Goal: Ask a question: Seek information or help from site administrators or community

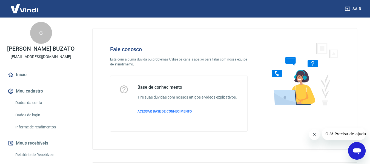
click at [357, 148] on icon "Abrir janela de mensagens" at bounding box center [357, 151] width 10 height 10
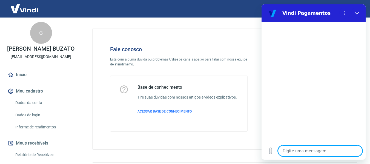
click at [305, 152] on textarea at bounding box center [320, 150] width 84 height 11
type textarea "o"
type textarea "x"
type textarea "oi"
type textarea "x"
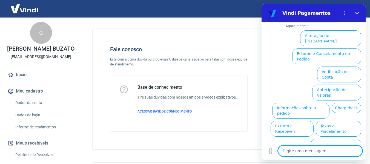
scroll to position [50, 0]
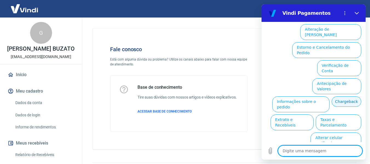
click at [331, 98] on button "Chargeback" at bounding box center [346, 101] width 30 height 10
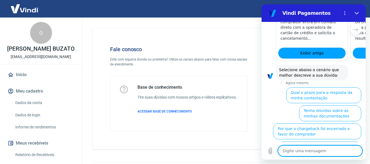
scroll to position [213, 0]
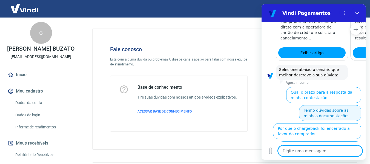
click at [317, 105] on button "Tenho dúvidas sobre as minhas documentações" at bounding box center [330, 113] width 62 height 16
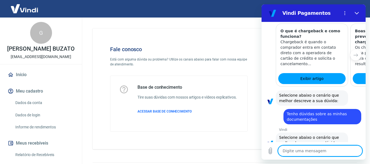
scroll to position [227, 0]
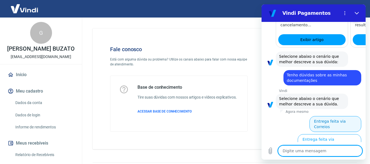
click at [327, 116] on button "Entrega feita via Correios" at bounding box center [335, 124] width 52 height 16
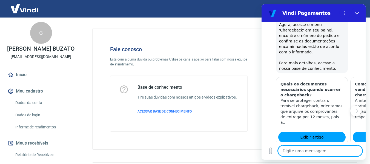
scroll to position [477, 0]
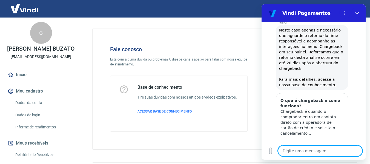
scroll to position [642, 0]
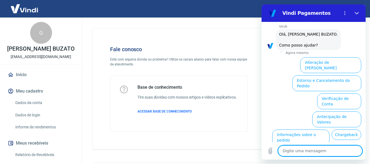
scroll to position [791, 0]
click at [331, 129] on button "Chargeback" at bounding box center [346, 134] width 30 height 10
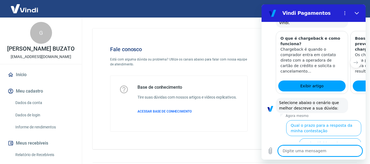
scroll to position [954, 0]
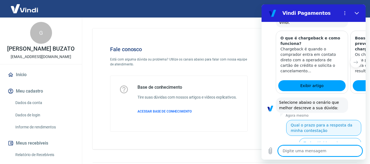
click at [331, 120] on button "Qual o prazo para a resposta da minha contestação" at bounding box center [323, 128] width 75 height 16
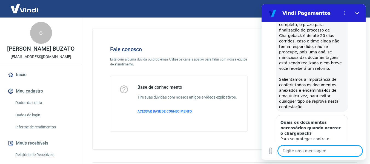
scroll to position [1148, 0]
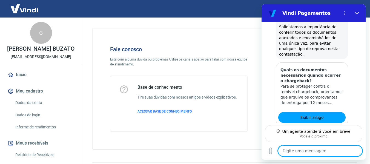
scroll to position [1197, 0]
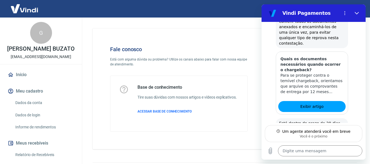
type textarea "x"
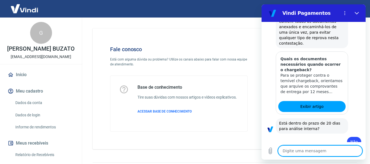
scroll to position [1207, 0]
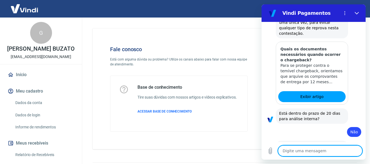
type textarea "G"
type textarea "x"
type textarea "Gi"
type textarea "x"
type textarea "Gis"
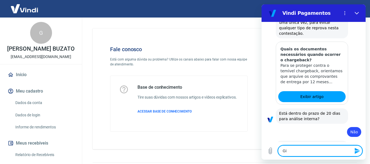
type textarea "x"
type textarea "Gisl"
type textarea "x"
type textarea "[PERSON_NAME]"
type textarea "x"
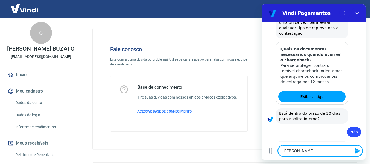
type textarea "Gislen"
type textarea "x"
type textarea "Gislene"
type textarea "x"
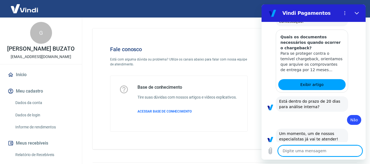
scroll to position [1220, 0]
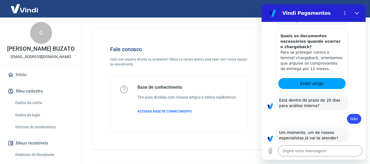
type textarea "x"
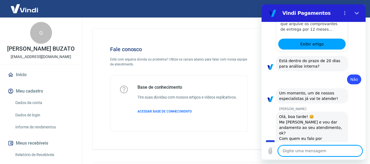
type textarea "s"
type textarea "x"
type textarea "si"
type textarea "x"
type textarea "sim"
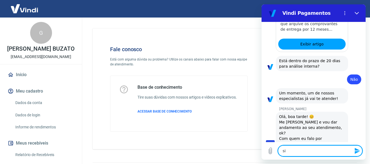
type textarea "x"
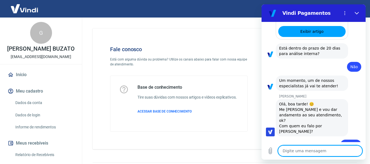
type textarea "x"
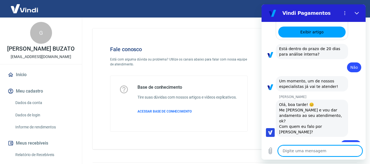
scroll to position [1273, 0]
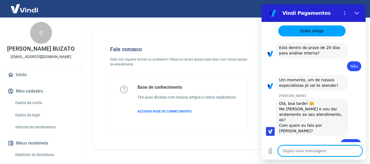
type textarea "f"
type textarea "x"
type textarea "fi"
type textarea "x"
type textarea "fiq"
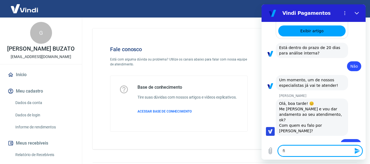
type textarea "x"
type textarea "fiqu"
type textarea "x"
type textarea "fiquwe"
type textarea "x"
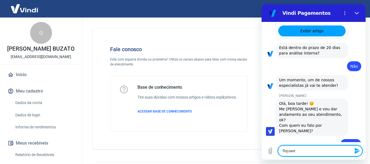
type textarea "fiquwei"
type textarea "x"
type textarea "fiquwei"
type textarea "x"
type textarea "fiquwei"
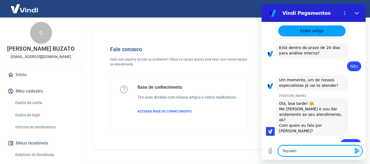
type textarea "x"
type textarea "fiquwe"
type textarea "x"
type textarea "fiquw"
type textarea "x"
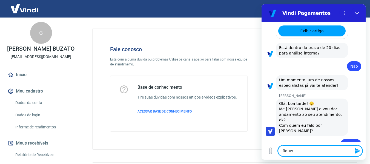
type textarea "fiqu"
type textarea "x"
type textarea "fique"
type textarea "x"
type textarea "fiqueu"
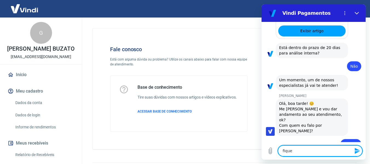
type textarea "x"
type textarea "fique"
type textarea "x"
type textarea "fiquei"
type textarea "x"
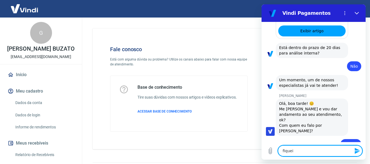
type textarea "fiquei"
type textarea "x"
type textarea "fiquei n"
type textarea "x"
type textarea "fiquei na"
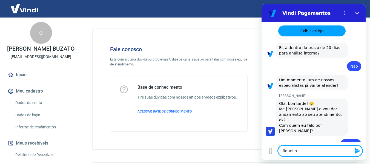
type textarea "x"
type textarea "fiquei na"
type textarea "x"
type textarea "fiquei na d"
type textarea "x"
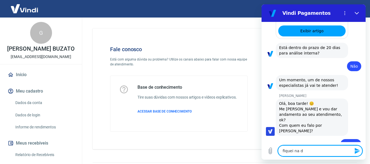
type textarea "fiquei na du"
type textarea "x"
type textarea "fiquei na duv"
type textarea "x"
type textarea "fiquei na duvi"
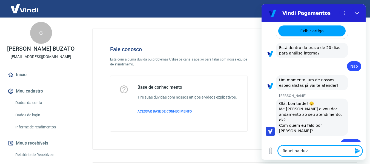
type textarea "x"
type textarea "fiquei na duvid"
type textarea "x"
type textarea "fiquei na duvida"
type textarea "x"
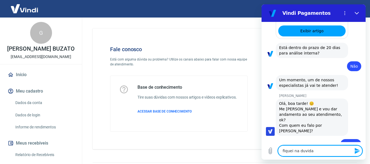
type textarea "fiquei na duvida"
type textarea "x"
type textarea "fiquei na duvida d"
type textarea "x"
type textarea "fiquei na duvida do"
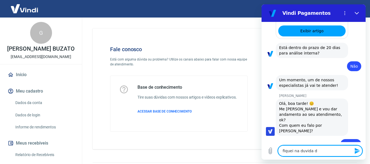
type textarea "x"
type textarea "fiquei na duvida do"
type textarea "x"
type textarea "fiquei na duvida do q"
type textarea "x"
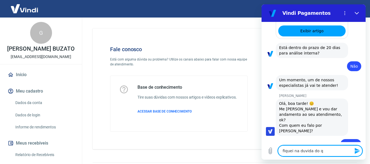
type textarea "fiquei na duvida do qu"
type textarea "x"
type textarea "fiquei na duvida do que"
type textarea "x"
type textarea "fiquei na duvida do que"
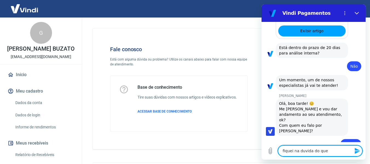
type textarea "x"
type textarea "fiquei na duvida do que m"
type textarea "x"
type textarea "fiquei na duvida do que ma"
type textarea "x"
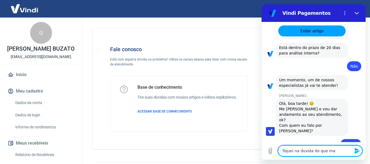
type textarea "fiquei na duvida do que mai"
type textarea "x"
type textarea "fiquei na duvida do que mais"
type textarea "x"
type textarea "fiquei na duvida do que mais"
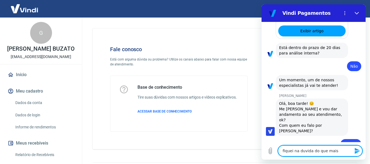
type textarea "x"
type textarea "fiquei na duvida do que mais p"
type textarea "x"
type textarea "fiquei na duvida do que mais pr"
type textarea "x"
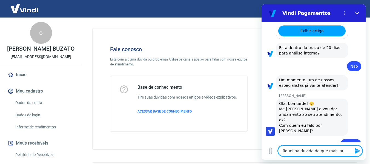
type textarea "fiquei na duvida do que mais pre"
type textarea "x"
type textarea "fiquei na duvida do que mais prec"
type textarea "x"
type textarea "fiquei na duvida do que mais preci"
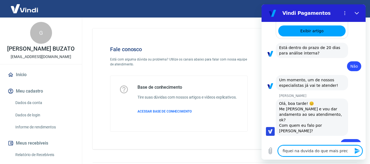
type textarea "x"
type textarea "fiquei na duvida do que mais precis"
type textarea "x"
type textarea "fiquei na duvida do que mais preciso"
type textarea "x"
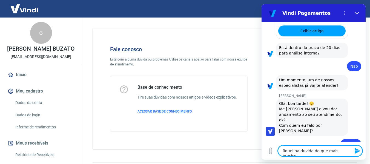
type textarea "fiquei na duvida do que mais preciso"
type textarea "x"
type textarea "fiquei na duvida do que mais preciso m"
type textarea "x"
type textarea "fiquei na duvida do que mais preciso ma"
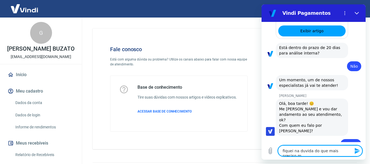
type textarea "x"
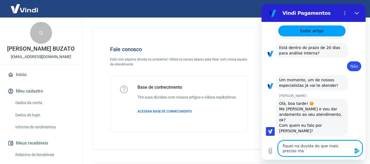
type textarea "fiquei na duvida do que mais preciso man"
type textarea "x"
type textarea "fiquei na duvida do que mais preciso mand"
type textarea "x"
type textarea "fiquei na duvida do que mais preciso manda"
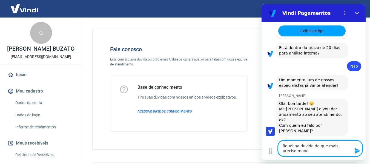
type textarea "x"
type textarea "fiquei na duvida do que mais preciso mandar"
type textarea "x"
type textarea "fiquei na duvida do que mais preciso mandar"
type textarea "x"
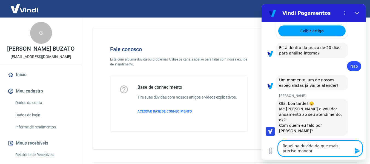
type textarea "fiquei na duvida do que mais preciso mandar d"
type textarea "x"
type textarea "fiquei na duvida do que mais preciso mandar de"
type textarea "x"
type textarea "fiquei na duvida do que mais preciso mandar de"
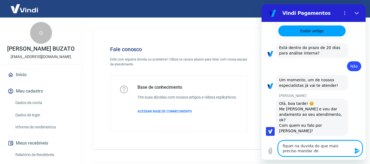
type textarea "x"
type textarea "fiquei na duvida do que mais preciso mandar de d"
type textarea "x"
type textarea "fiquei na duvida do que mais preciso mandar de de"
type textarea "x"
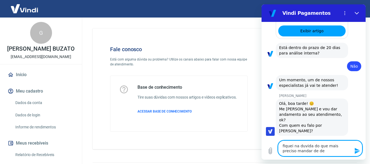
type textarea "fiquei na duvida do que mais preciso mandar de d"
type textarea "x"
type textarea "fiquei na duvida do que mais preciso mandar de do"
type textarea "x"
type textarea "fiquei na duvida do que mais preciso mandar de doc"
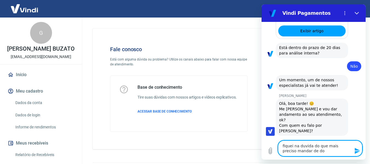
type textarea "x"
type textarea "fiquei na duvida do que mais preciso mandar de docu"
type textarea "x"
type textarea "fiquei na duvida do que mais preciso mandar de docue"
type textarea "x"
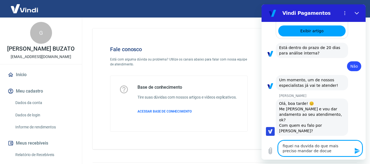
type textarea "fiquei na duvida do que mais preciso mandar de docuem"
type textarea "x"
type textarea "fiquei na duvida do que mais preciso mandar de docuemn"
type textarea "x"
type textarea "fiquei na duvida do que mais preciso mandar de docuemnt"
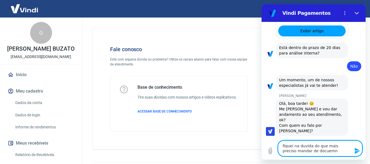
type textarea "x"
type textarea "fiquei na duvida do que mais preciso mandar de docuemnto"
type textarea "x"
type textarea "fiquei na duvida do que mais preciso mandar de docuemnt"
type textarea "x"
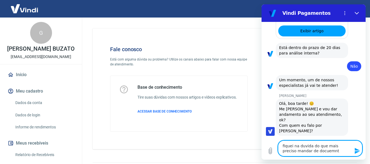
type textarea "fiquei na duvida do que mais preciso mandar de docuemn"
type textarea "x"
type textarea "fiquei na duvida do que mais preciso mandar de docuem"
type textarea "x"
type textarea "fiquei na duvida do que mais preciso mandar de docue"
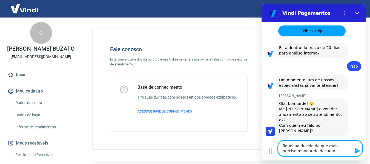
type textarea "x"
type textarea "fiquei na duvida do que mais preciso mandar de docu"
type textarea "x"
type textarea "fiquei na duvida do que mais preciso mandar de docum"
type textarea "x"
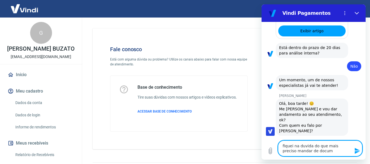
type textarea "fiquei na duvida do que mais preciso mandar de docume"
type textarea "x"
type textarea "fiquei na duvida do que mais preciso mandar de documen"
type textarea "x"
type textarea "fiquei na duvida do que mais preciso mandar de document"
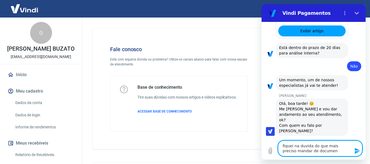
type textarea "x"
type textarea "fiquei na duvida do que mais preciso mandar de documento"
type textarea "x"
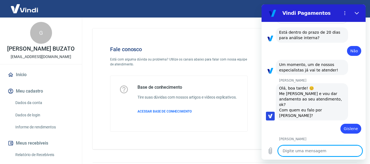
type textarea "x"
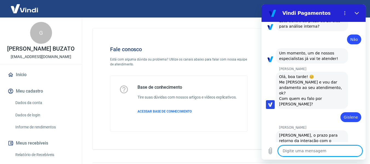
type textarea "o"
type textarea "x"
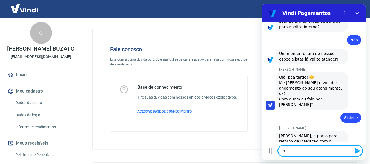
type textarea "o"
type textarea "x"
type textarea "o p"
type textarea "x"
type textarea "o pr"
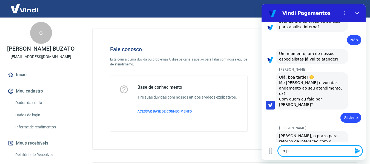
type textarea "x"
type textarea "o pra"
type textarea "x"
type textarea "o praz"
type textarea "x"
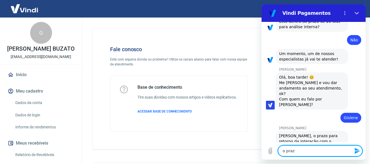
type textarea "o prazo"
type textarea "x"
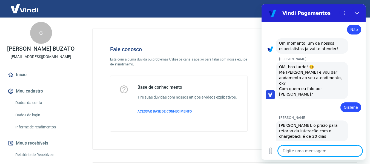
scroll to position [1317, 0]
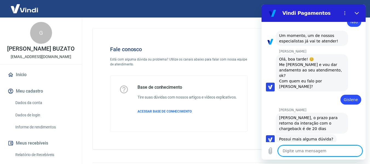
paste textarea "Chargeback do pedido 1825"
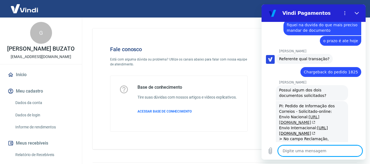
scroll to position [1427, 0]
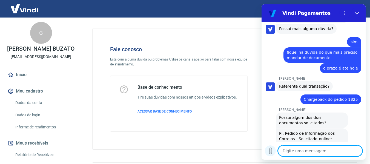
click at [272, 152] on icon "Carregar arquivo" at bounding box center [270, 151] width 3 height 6
click at [271, 152] on icon "Carregar arquivo" at bounding box center [270, 151] width 3 height 6
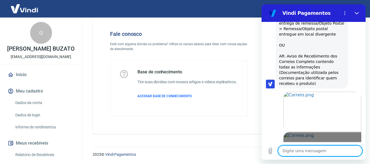
scroll to position [1609, 0]
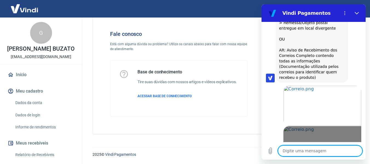
click at [305, 146] on span "Abrir em [GEOGRAPHIC_DATA]" at bounding box center [322, 148] width 63 height 4
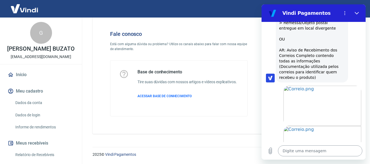
click at [299, 152] on textarea at bounding box center [320, 150] width 84 height 11
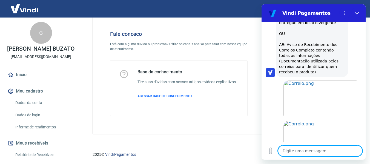
scroll to position [1612, 0]
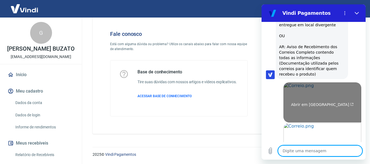
click at [302, 82] on link "Abrir em [GEOGRAPHIC_DATA]" at bounding box center [322, 102] width 78 height 40
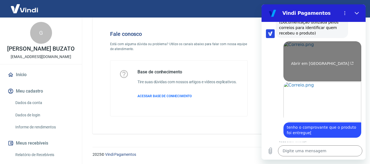
scroll to position [1657, 0]
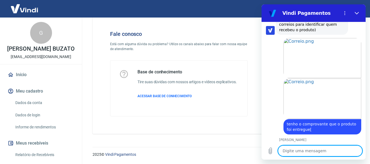
click at [293, 150] on textarea at bounding box center [320, 150] width 84 height 11
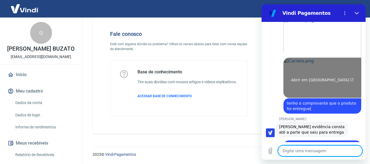
scroll to position [1688, 0]
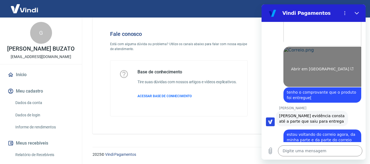
click at [312, 47] on link "Abrir em [GEOGRAPHIC_DATA]" at bounding box center [322, 67] width 78 height 40
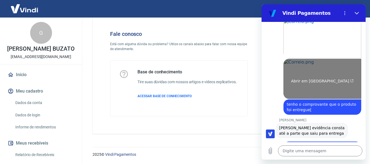
scroll to position [1677, 0]
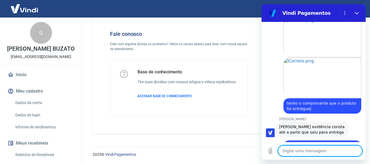
click at [306, 155] on textarea at bounding box center [320, 150] width 84 height 11
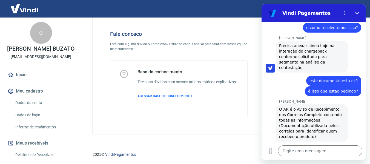
scroll to position [1907, 0]
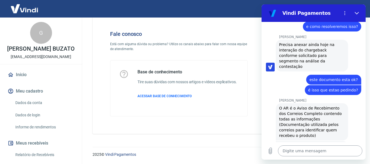
click at [320, 149] on textarea at bounding box center [320, 150] width 84 height 11
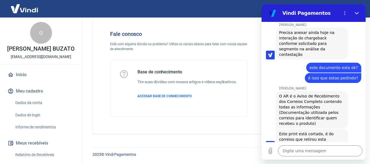
scroll to position [1920, 0]
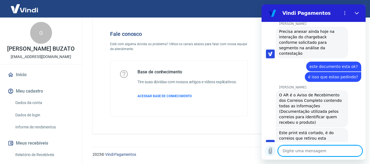
click at [267, 151] on icon "Carregar arquivo" at bounding box center [270, 150] width 7 height 7
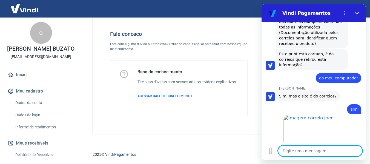
scroll to position [2000, 0]
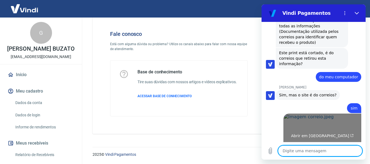
click at [325, 134] on span "Abrir em [GEOGRAPHIC_DATA]" at bounding box center [322, 136] width 63 height 4
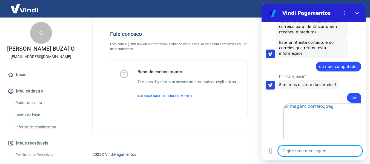
click at [302, 151] on textarea at bounding box center [320, 150] width 84 height 11
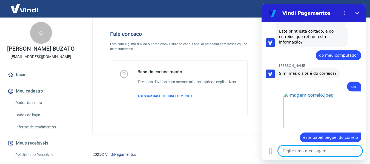
scroll to position [2023, 0]
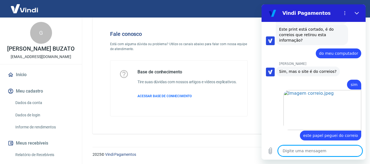
click at [302, 153] on textarea at bounding box center [320, 150] width 84 height 11
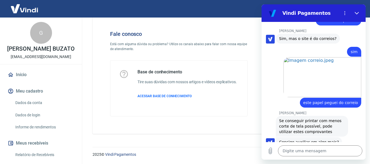
scroll to position [2057, 0]
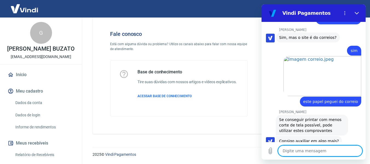
click at [309, 154] on textarea at bounding box center [320, 150] width 84 height 11
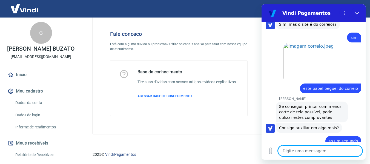
scroll to position [2099, 0]
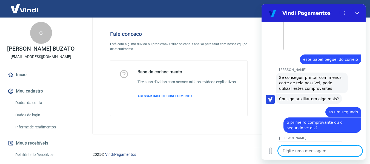
click at [312, 151] on textarea at bounding box center [320, 150] width 84 height 11
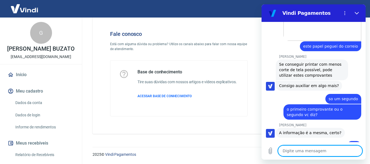
scroll to position [2141, 0]
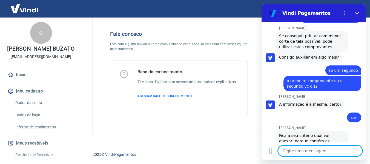
click at [304, 153] on textarea at bounding box center [320, 150] width 84 height 11
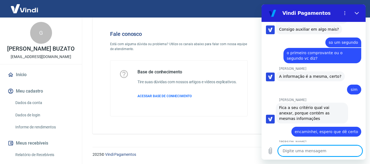
scroll to position [2170, 0]
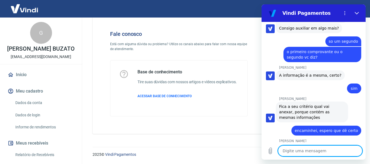
click at [314, 152] on textarea at bounding box center [320, 150] width 84 height 11
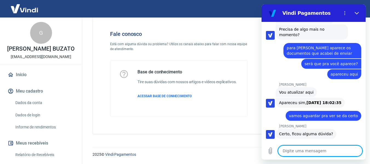
scroll to position [2301, 0]
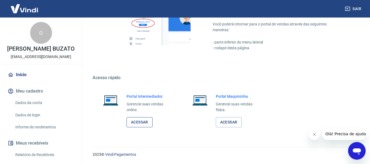
click at [142, 121] on link "Acessar" at bounding box center [139, 122] width 26 height 10
